Goal: Task Accomplishment & Management: Check status

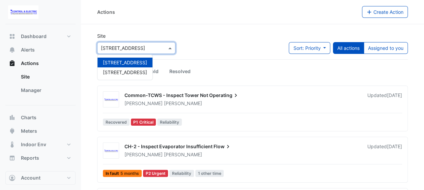
click at [149, 51] on input "text" at bounding box center [129, 48] width 57 height 7
click at [128, 72] on span "[STREET_ADDRESS]" at bounding box center [125, 73] width 44 height 6
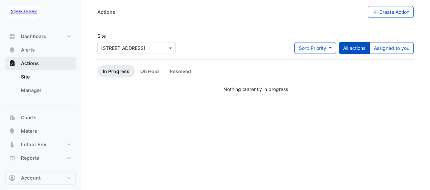
click at [39, 57] on button "Actions" at bounding box center [40, 64] width 70 height 14
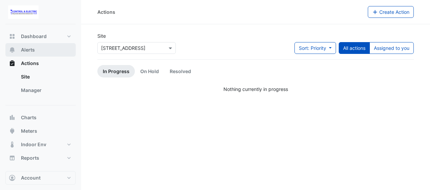
click at [42, 53] on button "Alerts" at bounding box center [40, 50] width 70 height 14
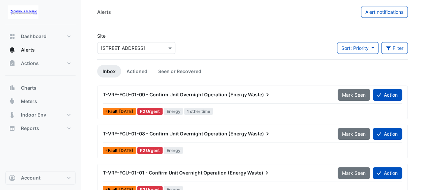
click at [135, 47] on input "text" at bounding box center [129, 48] width 57 height 7
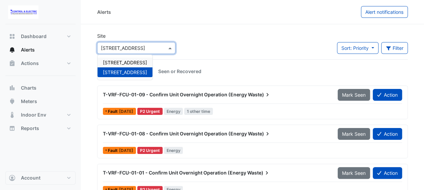
click at [131, 63] on span "[STREET_ADDRESS]" at bounding box center [125, 63] width 44 height 6
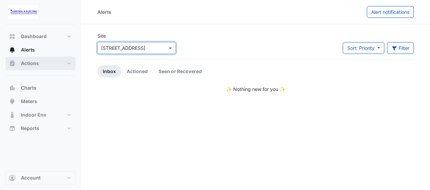
click at [48, 63] on button "Actions" at bounding box center [40, 64] width 70 height 14
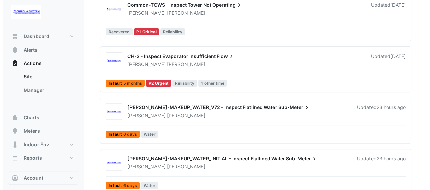
scroll to position [91, 0]
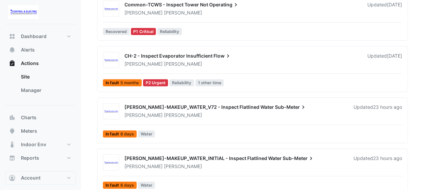
click at [267, 73] on div "CH-2 - Inspect Evaporator Insufficient Flow [PERSON_NAME] Updated [DATE] In fau…" at bounding box center [252, 70] width 305 height 37
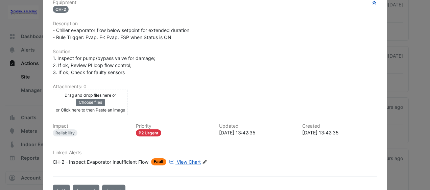
scroll to position [128, 0]
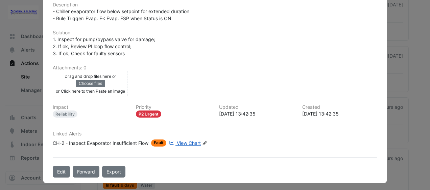
click at [196, 140] on span "View Chart" at bounding box center [189, 143] width 24 height 6
